Goal: Task Accomplishment & Management: Complete application form

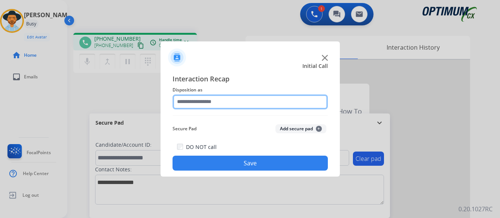
click at [245, 102] on input "text" at bounding box center [249, 102] width 155 height 15
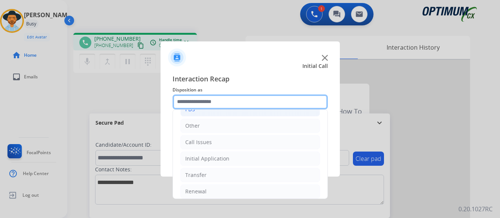
scroll to position [51, 0]
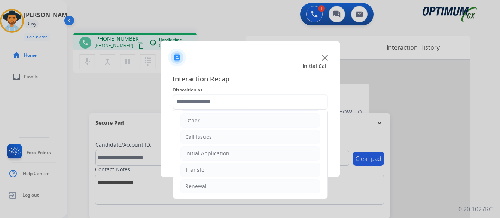
click at [222, 152] on div "Initial Application" at bounding box center [207, 153] width 44 height 7
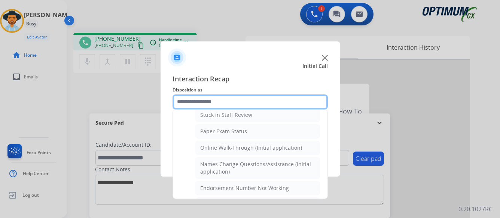
scroll to position [163, 0]
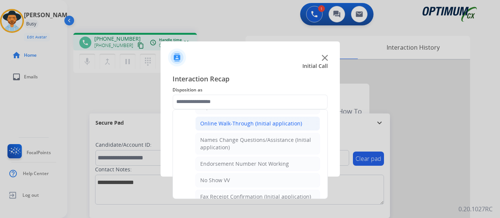
click at [224, 123] on div "Online Walk-Through (Initial application)" at bounding box center [251, 123] width 102 height 7
type input "**********"
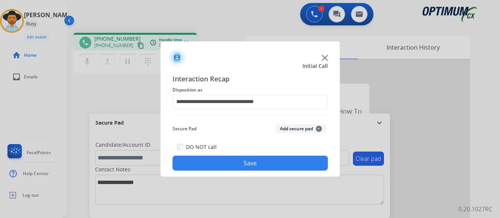
click at [242, 159] on button "Save" at bounding box center [249, 163] width 155 height 15
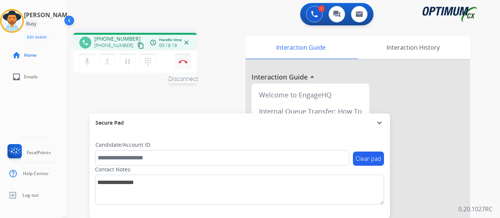
click at [182, 60] on img at bounding box center [182, 62] width 9 height 4
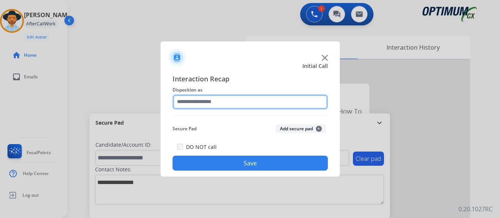
click at [227, 103] on input "text" at bounding box center [249, 102] width 155 height 15
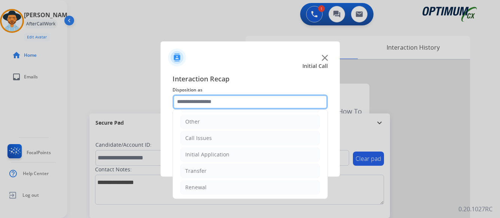
scroll to position [51, 0]
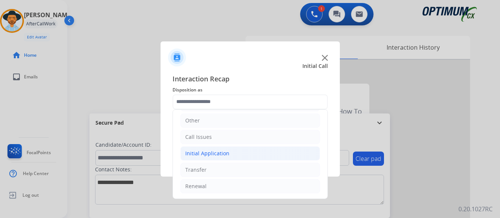
click at [218, 152] on div "Initial Application" at bounding box center [207, 153] width 44 height 7
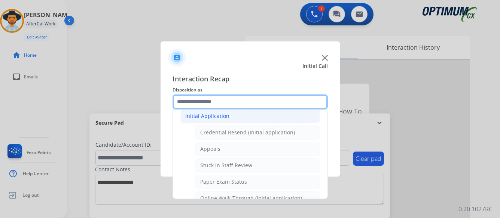
scroll to position [126, 0]
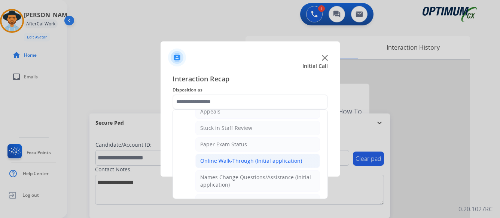
click at [236, 161] on div "Online Walk-Through (Initial application)" at bounding box center [251, 160] width 102 height 7
type input "**********"
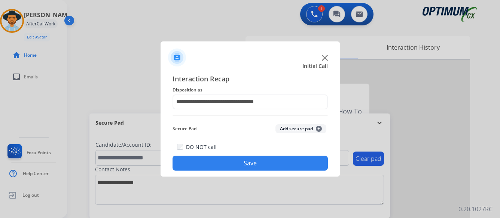
click at [239, 162] on button "Save" at bounding box center [249, 163] width 155 height 15
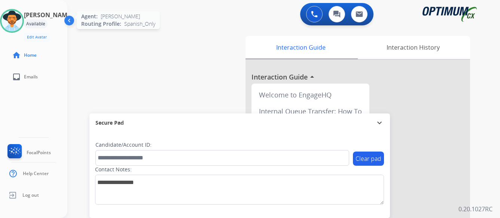
click at [24, 18] on div at bounding box center [12, 21] width 24 height 24
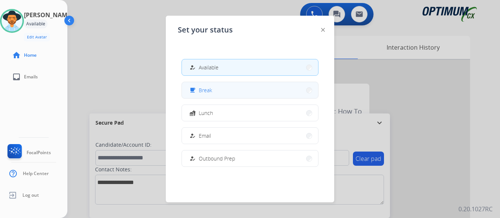
click at [220, 87] on button "free_breakfast Break" at bounding box center [250, 90] width 136 height 16
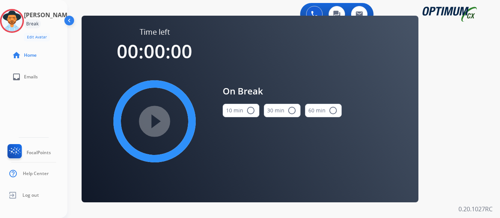
click at [249, 111] on mat-icon "radio_button_unchecked" at bounding box center [250, 110] width 9 height 9
click at [154, 122] on mat-icon "play_circle_filled" at bounding box center [154, 121] width 9 height 9
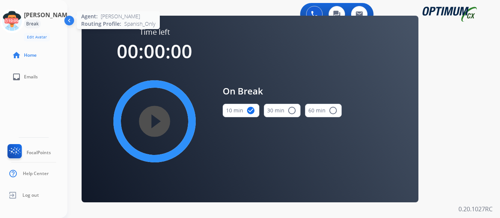
click at [17, 23] on icon at bounding box center [12, 21] width 24 height 24
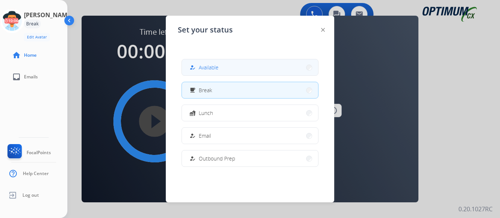
click at [229, 71] on button "how_to_reg Available" at bounding box center [250, 67] width 136 height 16
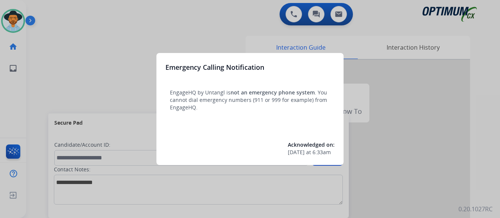
click at [432, 123] on div at bounding box center [250, 109] width 500 height 218
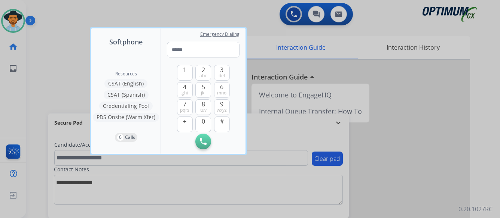
click at [432, 123] on div at bounding box center [250, 109] width 500 height 218
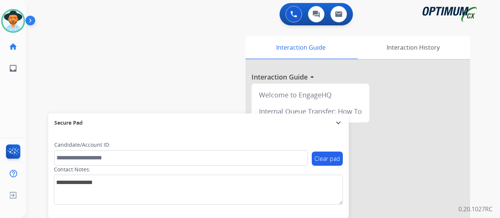
click at [29, 21] on img at bounding box center [31, 22] width 13 height 14
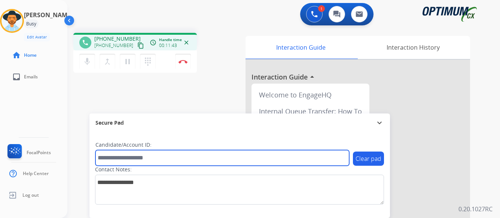
paste input "*******"
type input "*******"
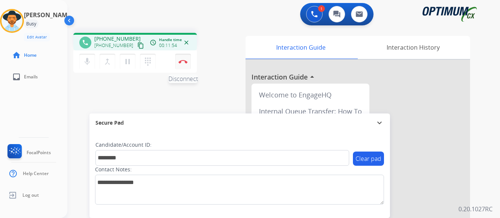
click at [182, 62] on img at bounding box center [182, 62] width 9 height 4
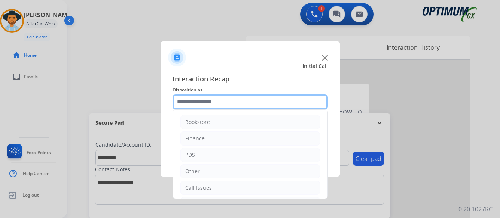
click at [251, 99] on input "text" at bounding box center [249, 102] width 155 height 15
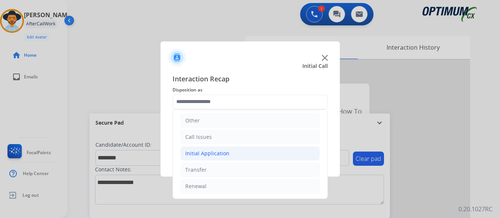
click at [206, 153] on div "Initial Application" at bounding box center [207, 153] width 44 height 7
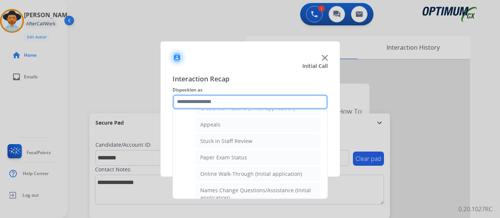
scroll to position [126, 0]
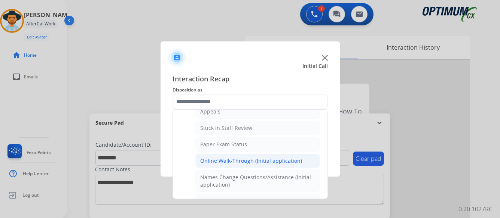
click at [225, 159] on div "Online Walk-Through (Initial application)" at bounding box center [251, 160] width 102 height 7
type input "**********"
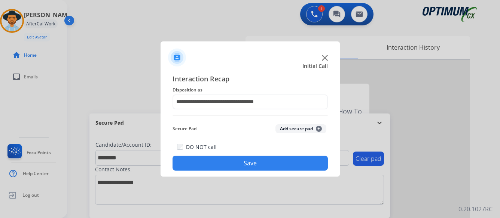
click at [258, 162] on button "Save" at bounding box center [249, 163] width 155 height 15
